Goal: Information Seeking & Learning: Learn about a topic

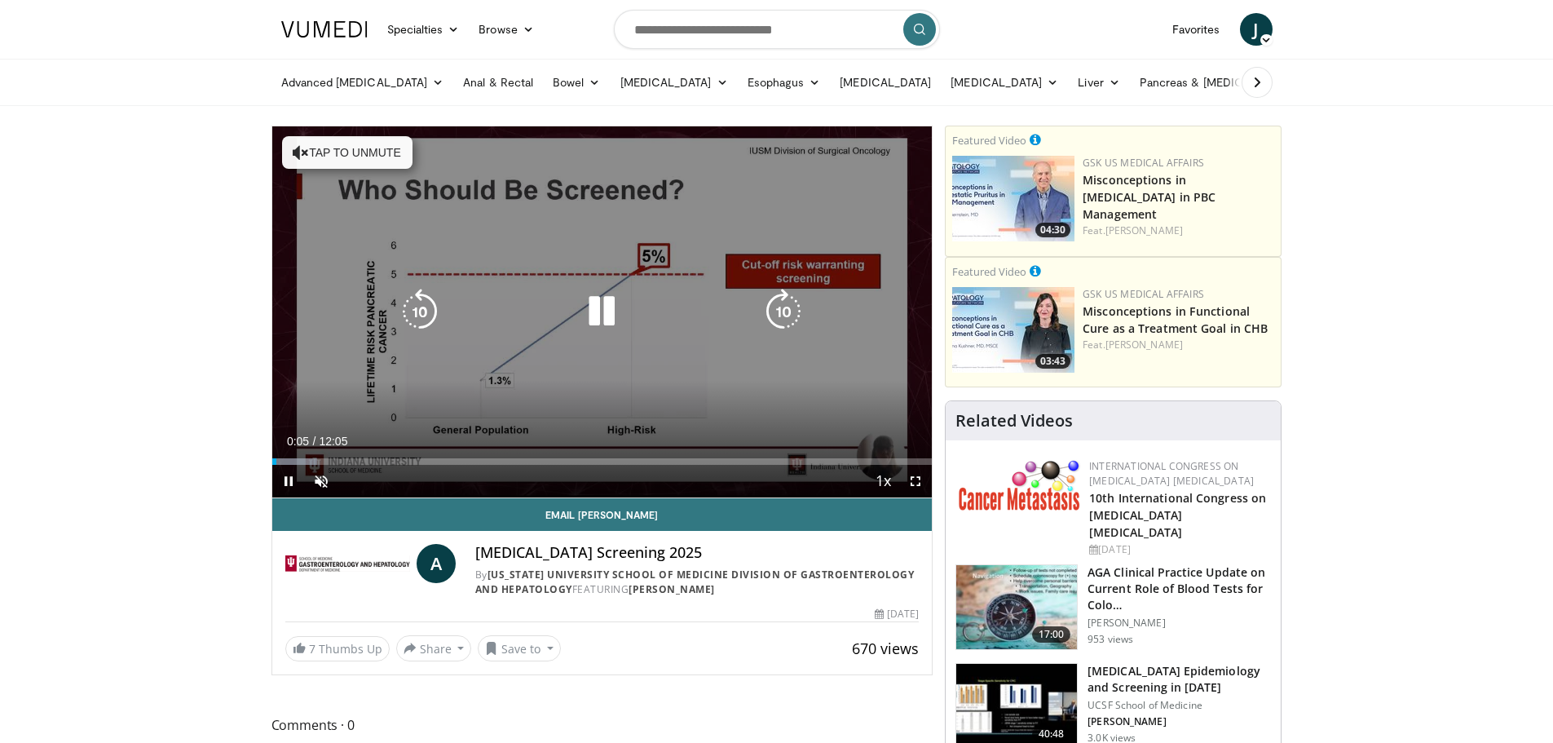
click at [606, 317] on icon "Video Player" at bounding box center [602, 312] width 46 height 46
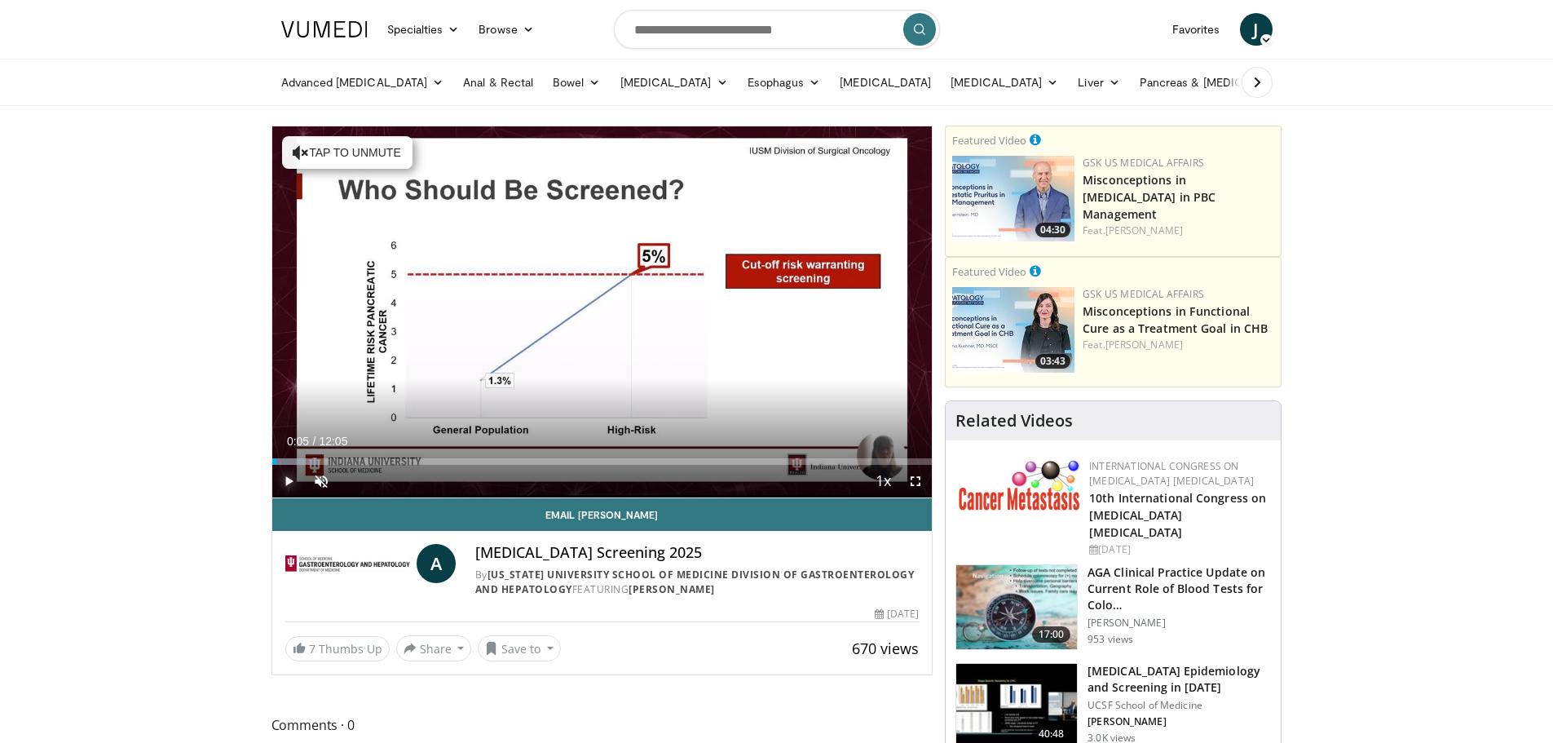
click at [285, 479] on span "Video Player" at bounding box center [288, 481] width 33 height 33
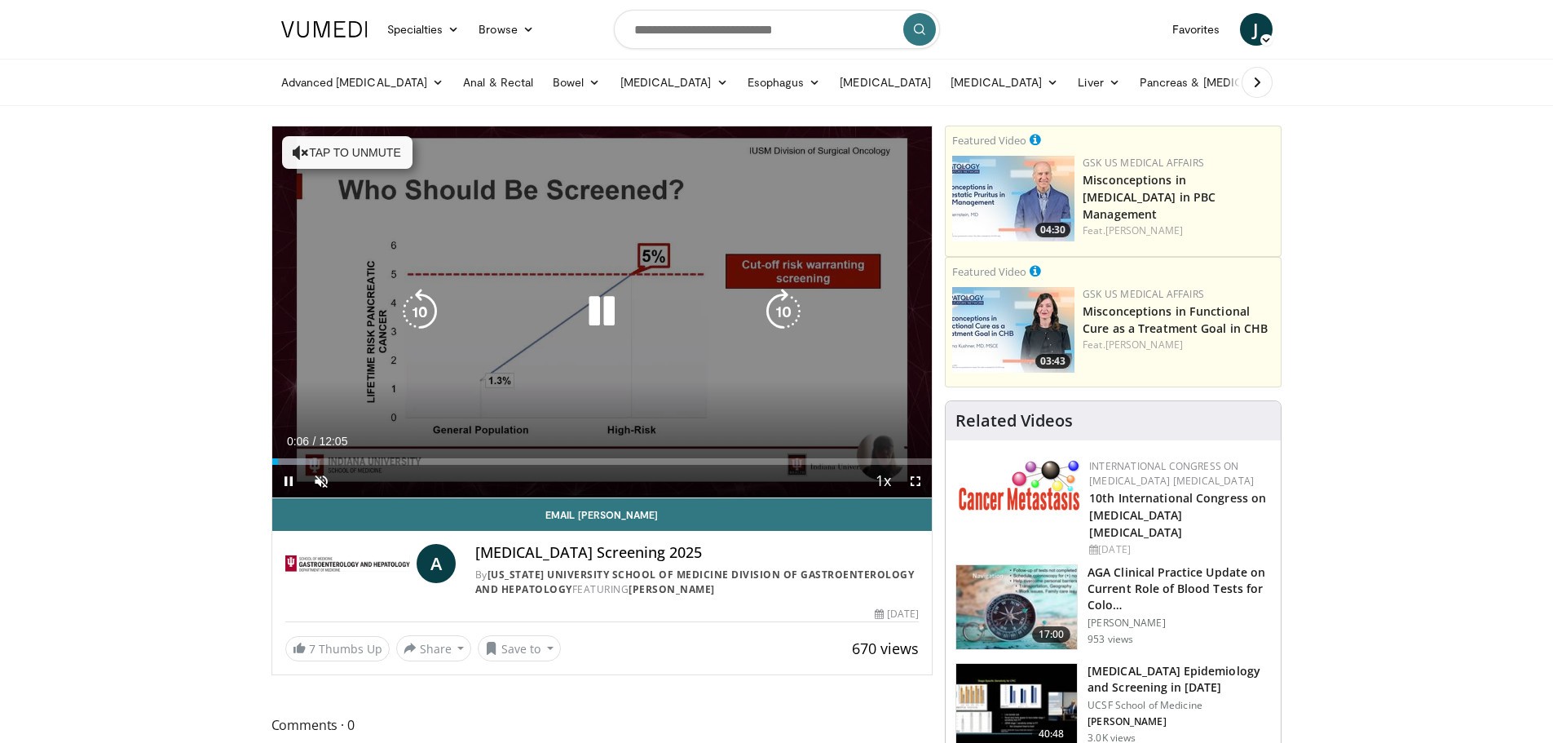
click at [382, 151] on button "Tap to unmute" at bounding box center [347, 152] width 130 height 33
drag, startPoint x: 914, startPoint y: 476, endPoint x: 914, endPoint y: 575, distance: 98.7
click at [914, 476] on span "Video Player" at bounding box center [915, 481] width 33 height 33
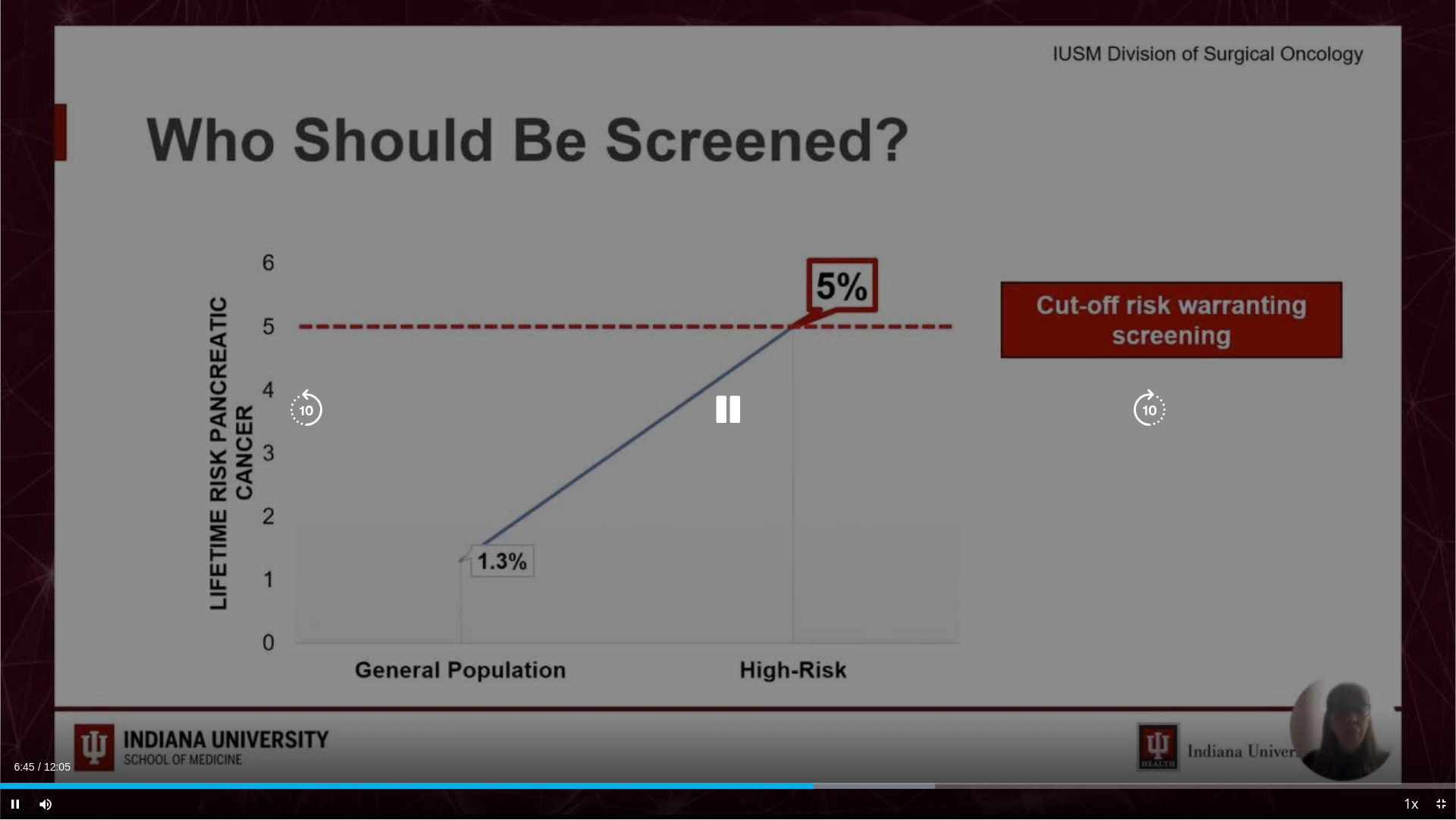
click at [727, 405] on icon "Video Player" at bounding box center [728, 410] width 43 height 43
click at [723, 406] on icon "Video Player" at bounding box center [728, 410] width 43 height 43
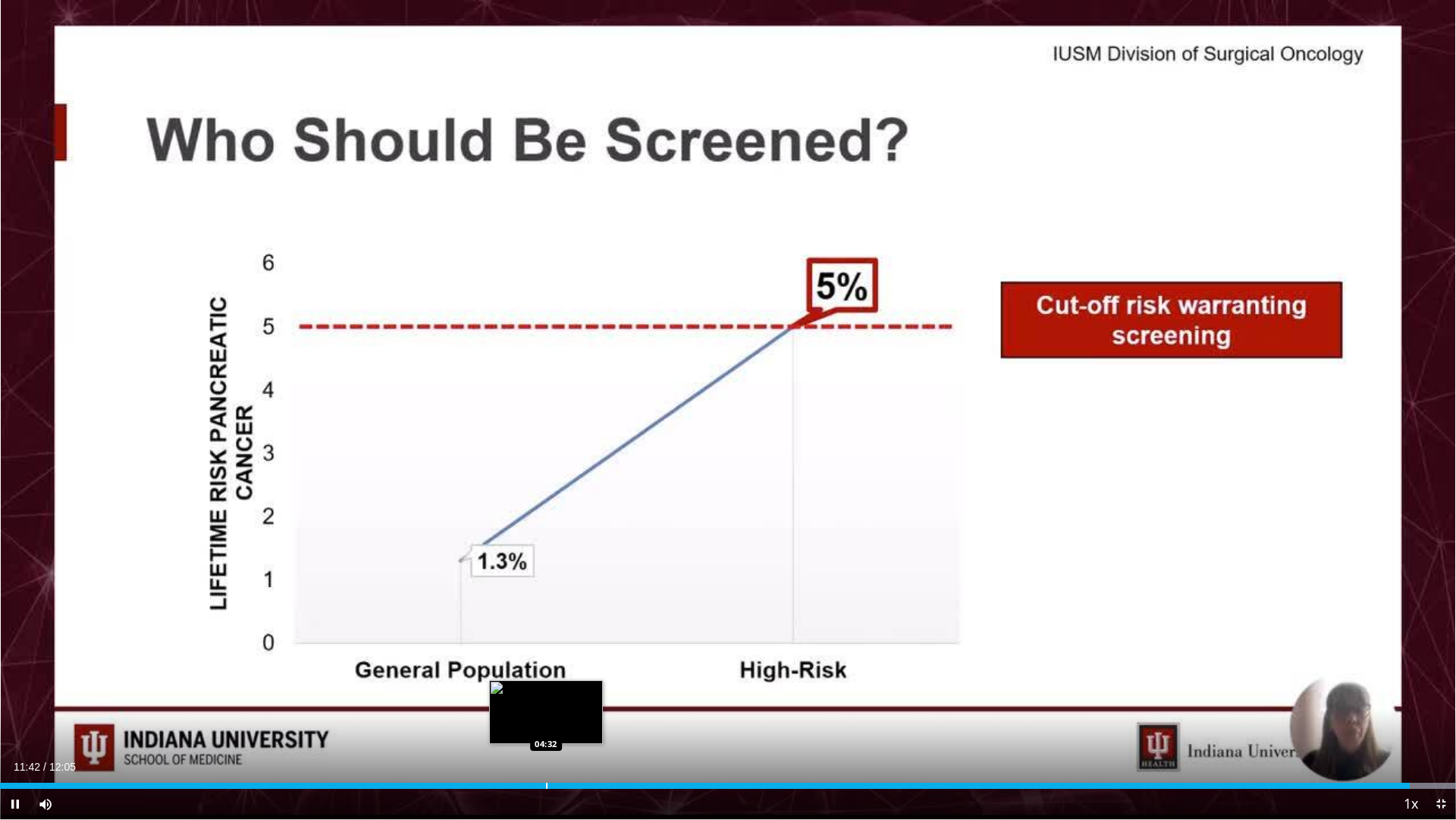
click at [546, 691] on div "Loaded : 100.00% 11:42 04:32" at bounding box center [728, 781] width 1456 height 14
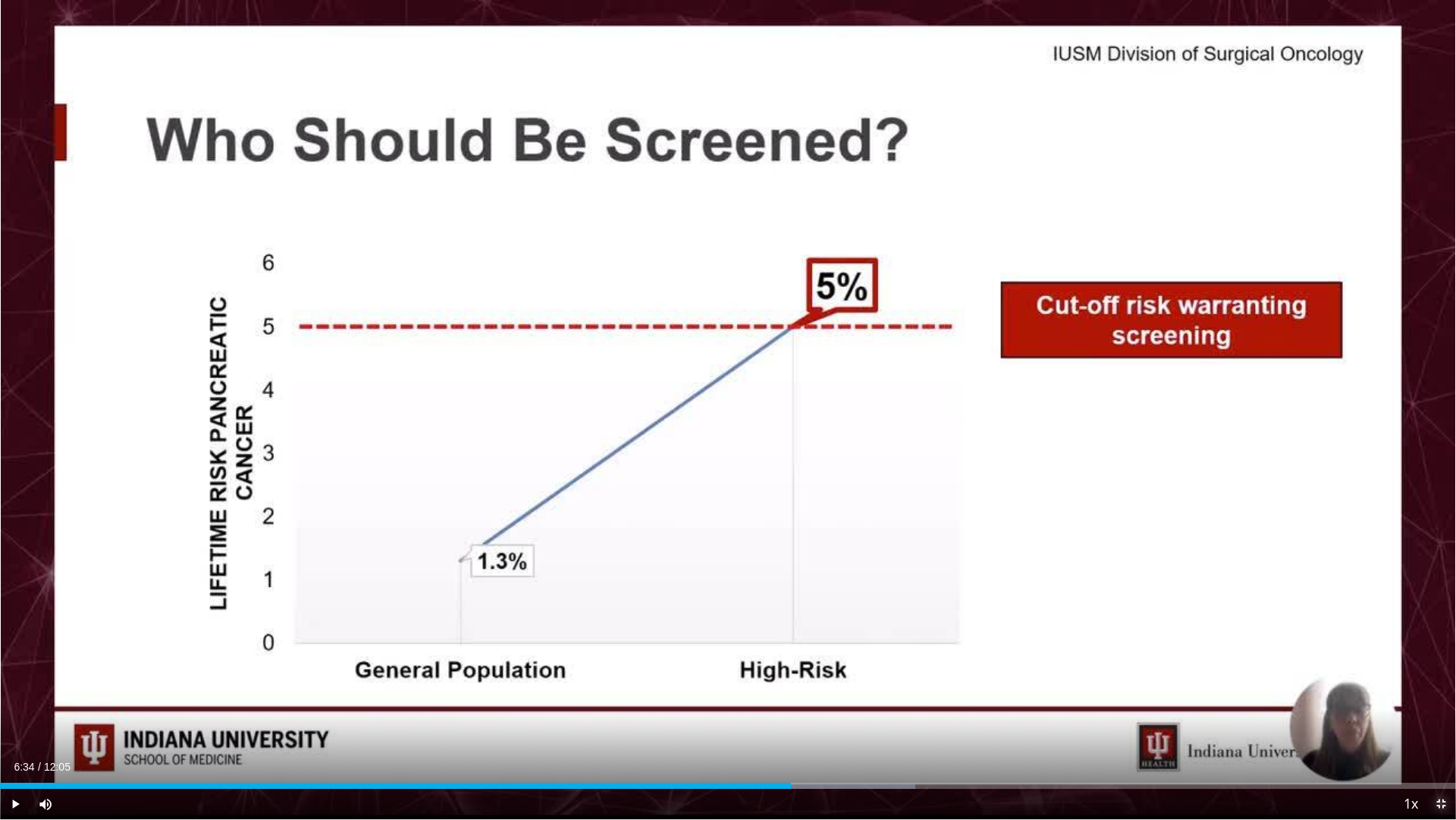
click at [1437, 691] on span "Video Player" at bounding box center [1441, 803] width 31 height 31
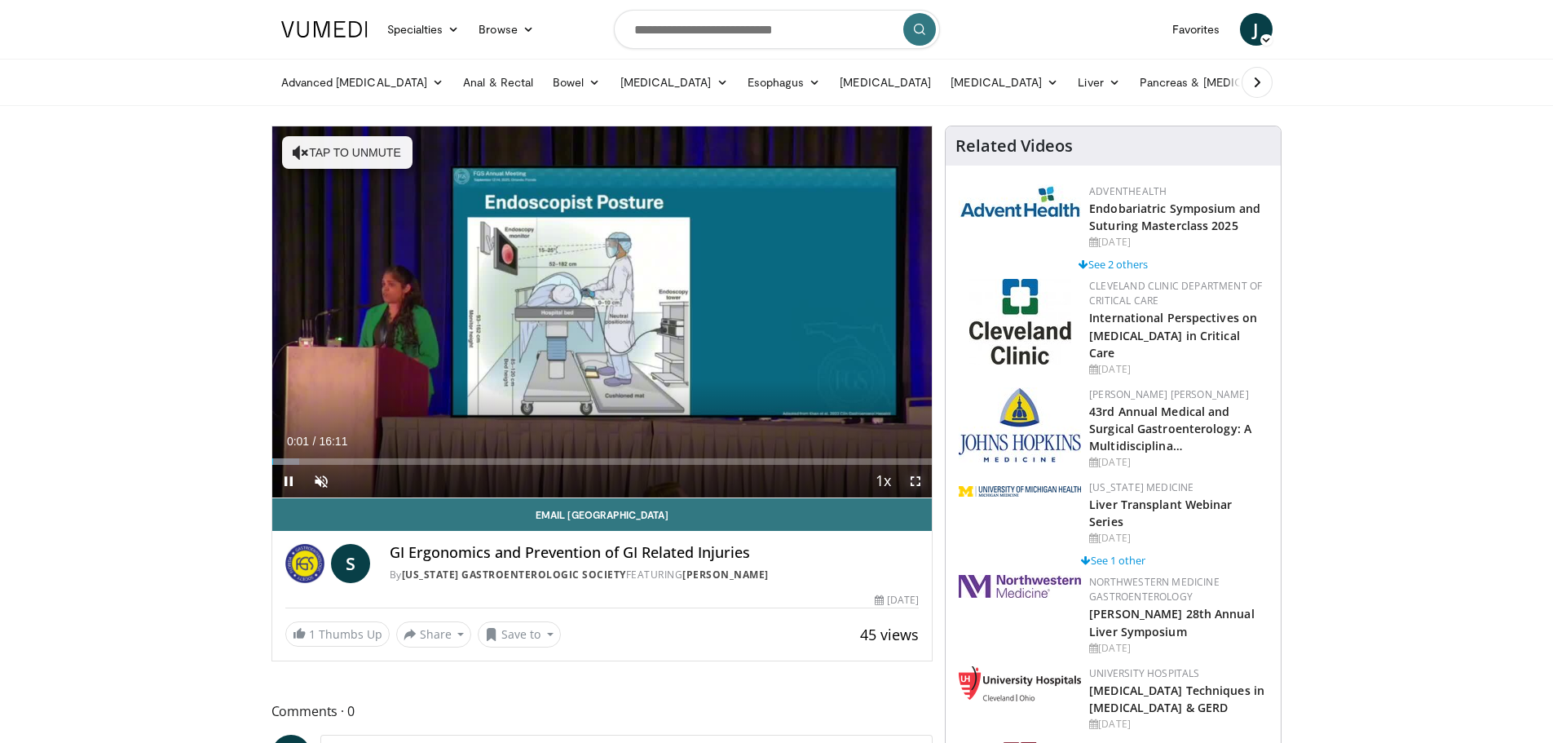
click at [920, 487] on span "Video Player" at bounding box center [915, 481] width 33 height 33
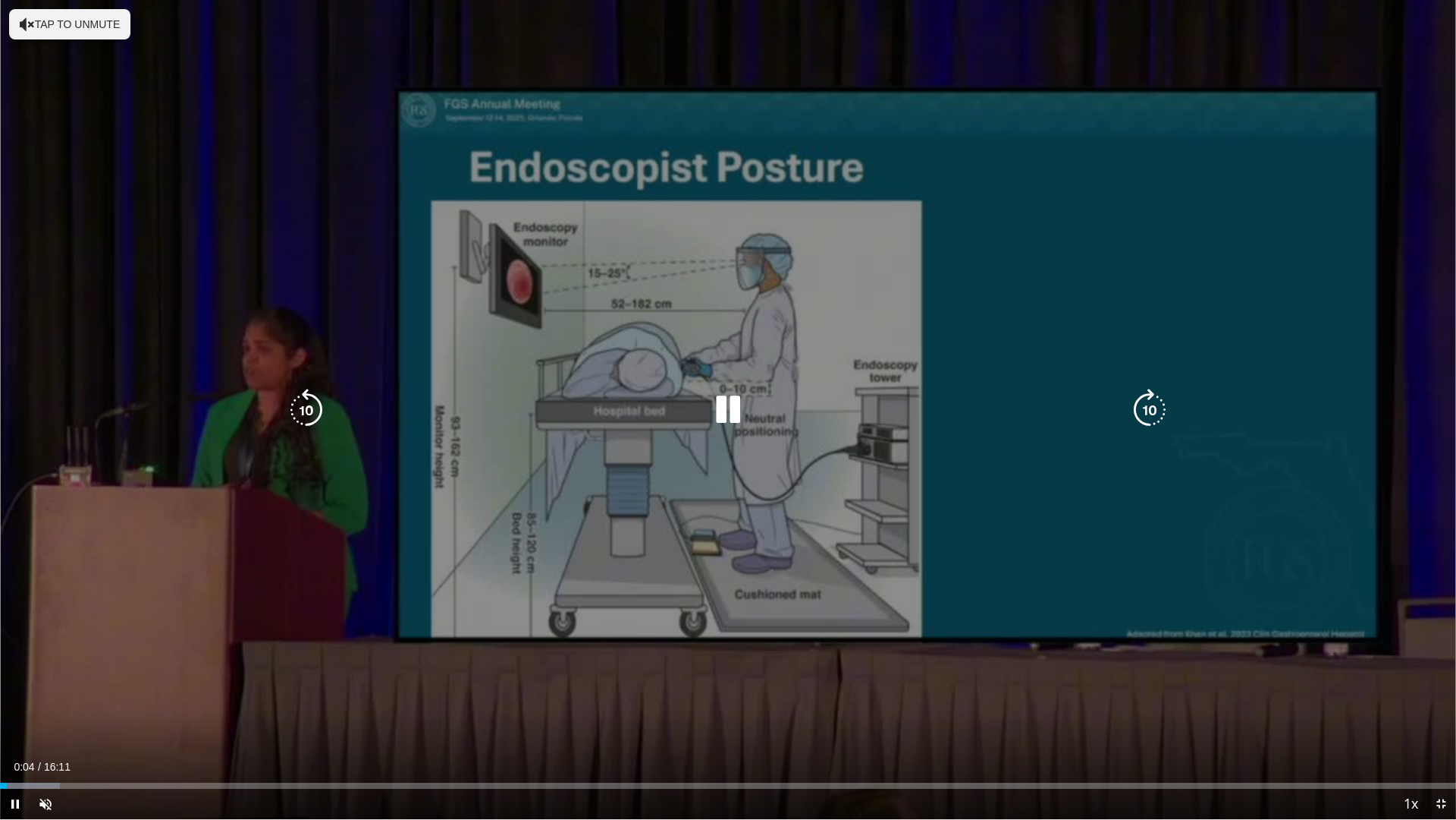
click at [74, 34] on button "Tap to unmute" at bounding box center [70, 24] width 121 height 31
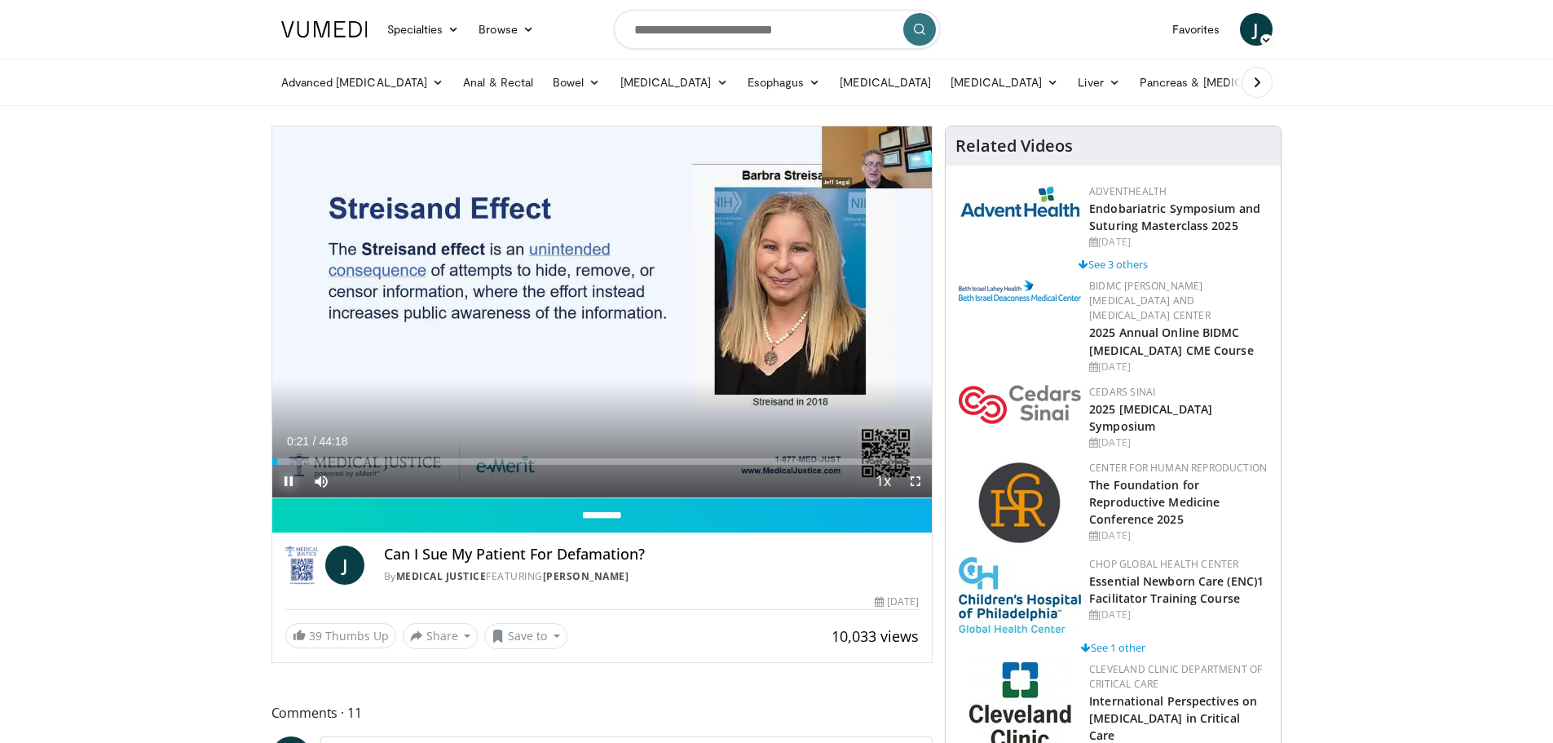
click at [287, 477] on span "Video Player" at bounding box center [288, 481] width 33 height 33
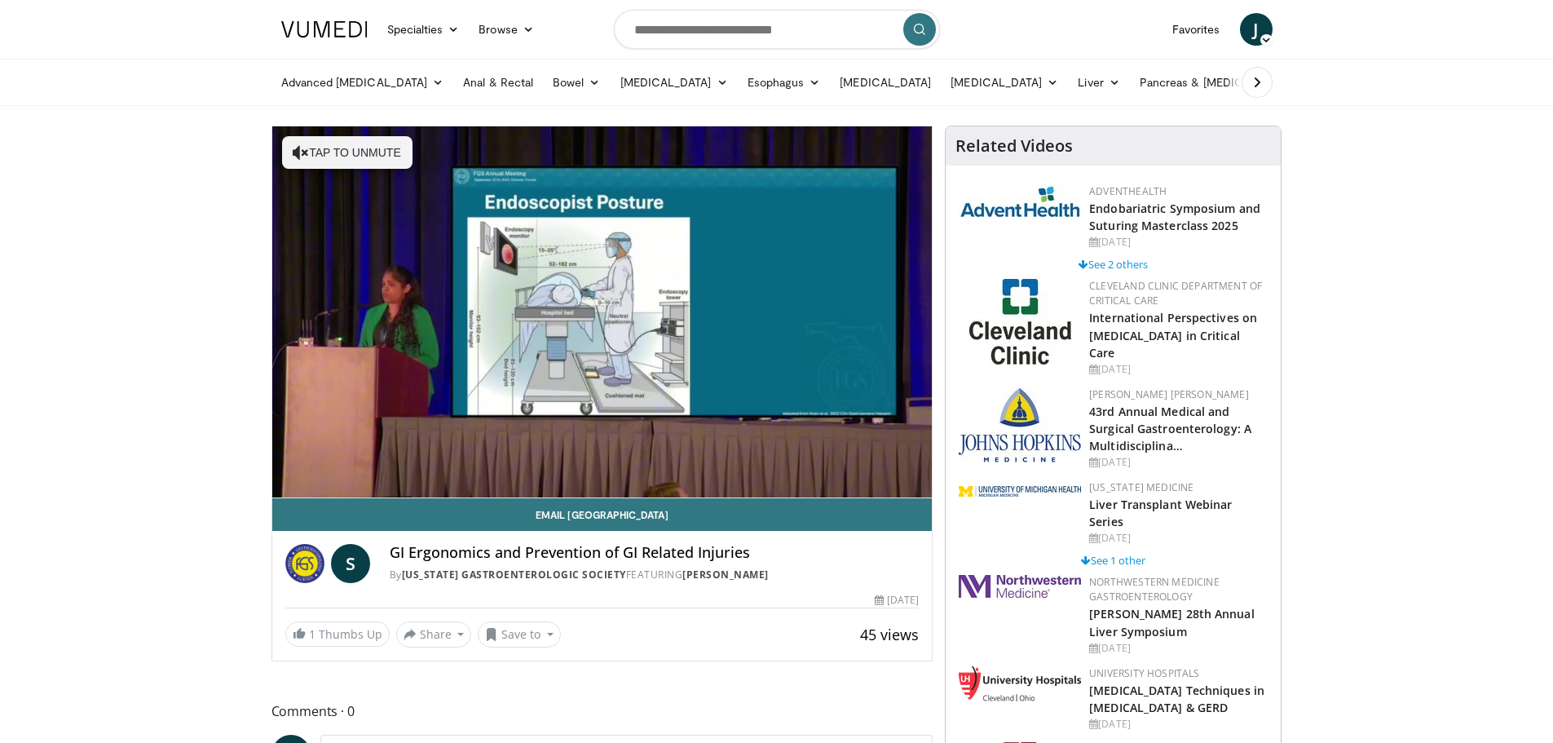
click at [457, 548] on h4 "GI Ergonomics and Prevention of GI Related Injuries" at bounding box center [655, 553] width 530 height 18
click at [455, 549] on h4 "GI Ergonomics and Prevention of GI Related Injuries" at bounding box center [655, 553] width 530 height 18
